Goal: Transaction & Acquisition: Subscribe to service/newsletter

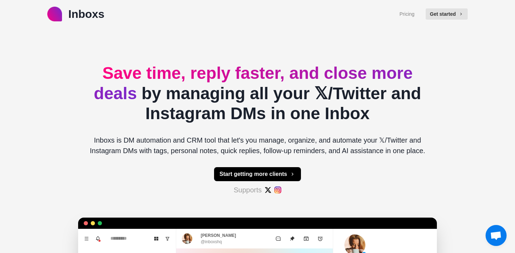
click at [92, 9] on p "Inboxs" at bounding box center [86, 14] width 36 height 17
click at [444, 11] on button "Get started" at bounding box center [447, 13] width 42 height 11
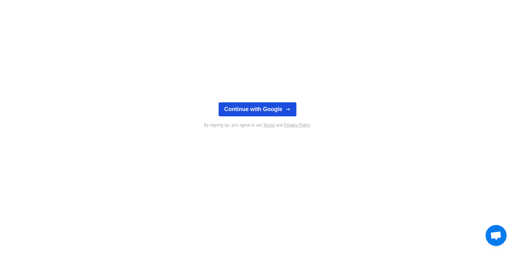
click at [268, 112] on button "Continue with Google" at bounding box center [257, 109] width 77 height 14
